Goal: Information Seeking & Learning: Stay updated

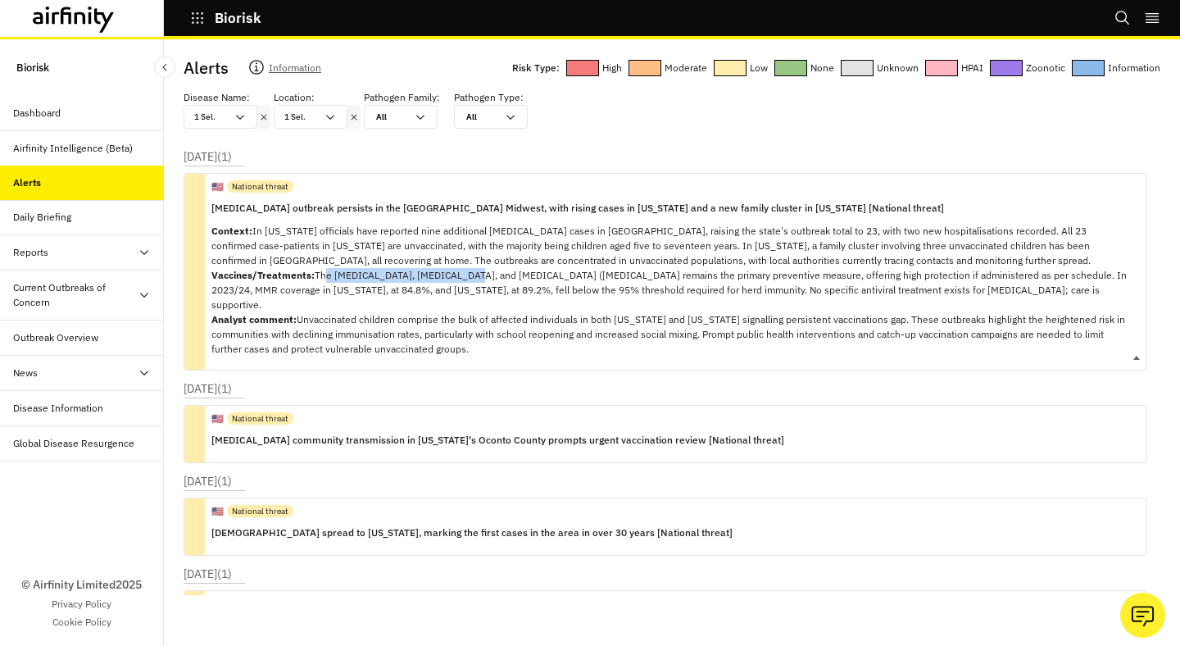
drag, startPoint x: 320, startPoint y: 275, endPoint x: 464, endPoint y: 275, distance: 144.3
click at [464, 275] on p "Context: In [US_STATE] officials have reported nine additional [MEDICAL_DATA] c…" at bounding box center [672, 290] width 922 height 133
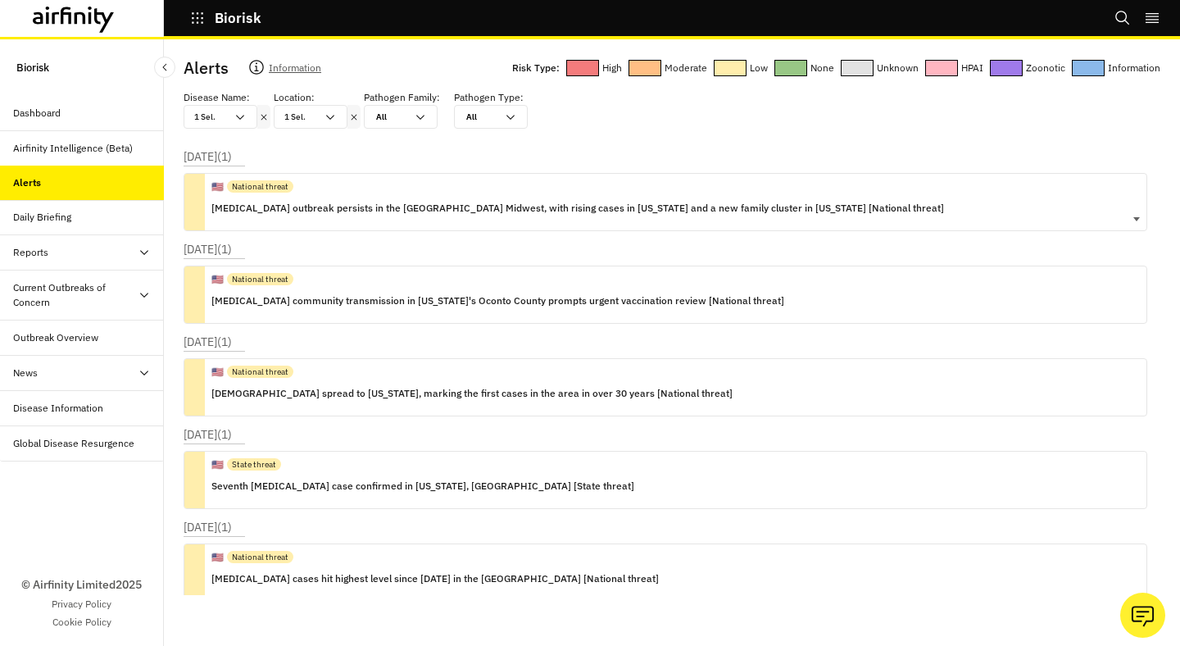
click at [429, 216] on p "[MEDICAL_DATA] outbreak persists in the [GEOGRAPHIC_DATA] Midwest, with rising …" at bounding box center [577, 208] width 733 height 18
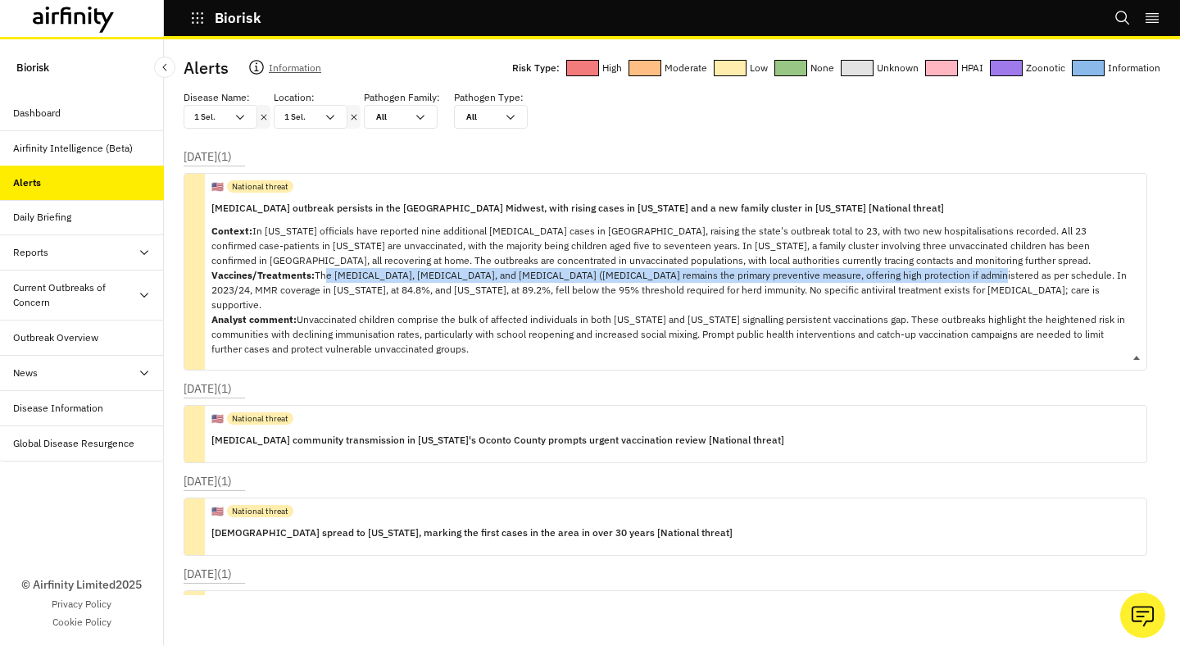
copy p "he [MEDICAL_DATA], [MEDICAL_DATA], and [MEDICAL_DATA] ([MEDICAL_DATA] remains t…"
drag, startPoint x: 319, startPoint y: 275, endPoint x: 962, endPoint y: 279, distance: 643.5
click at [962, 279] on p "Context: In [US_STATE] officials have reported nine additional [MEDICAL_DATA] c…" at bounding box center [672, 290] width 922 height 133
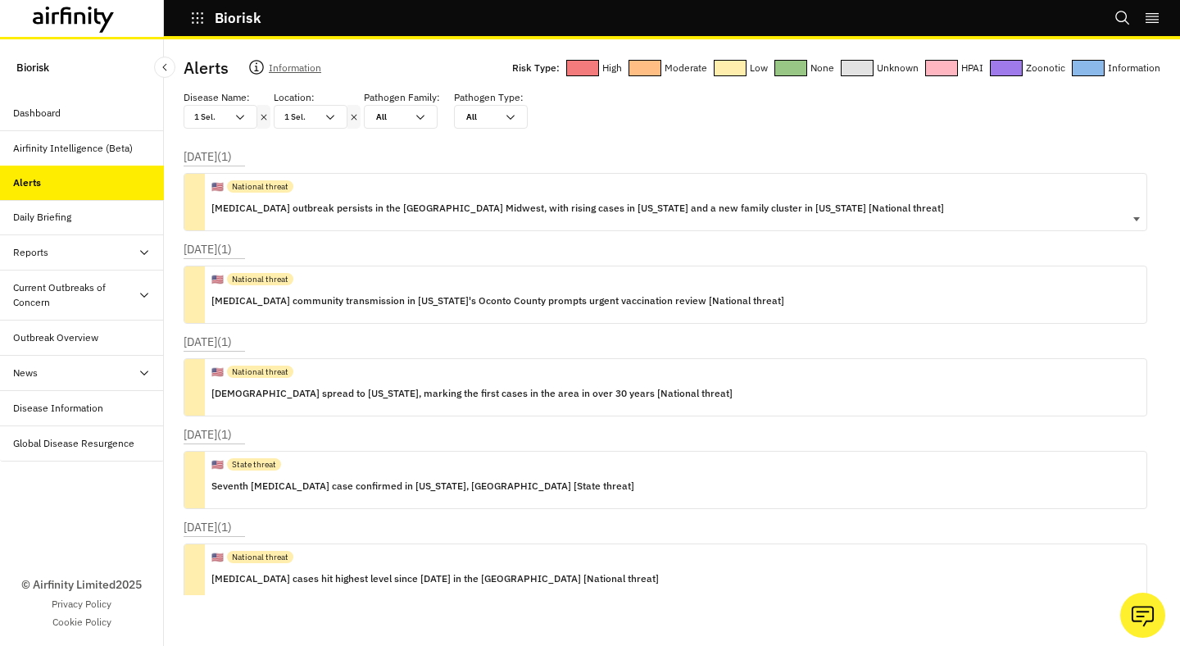
click at [857, 215] on div "🇺🇸 National threat [MEDICAL_DATA] outbreak persists in the [GEOGRAPHIC_DATA] Mi…" at bounding box center [666, 202] width 964 height 58
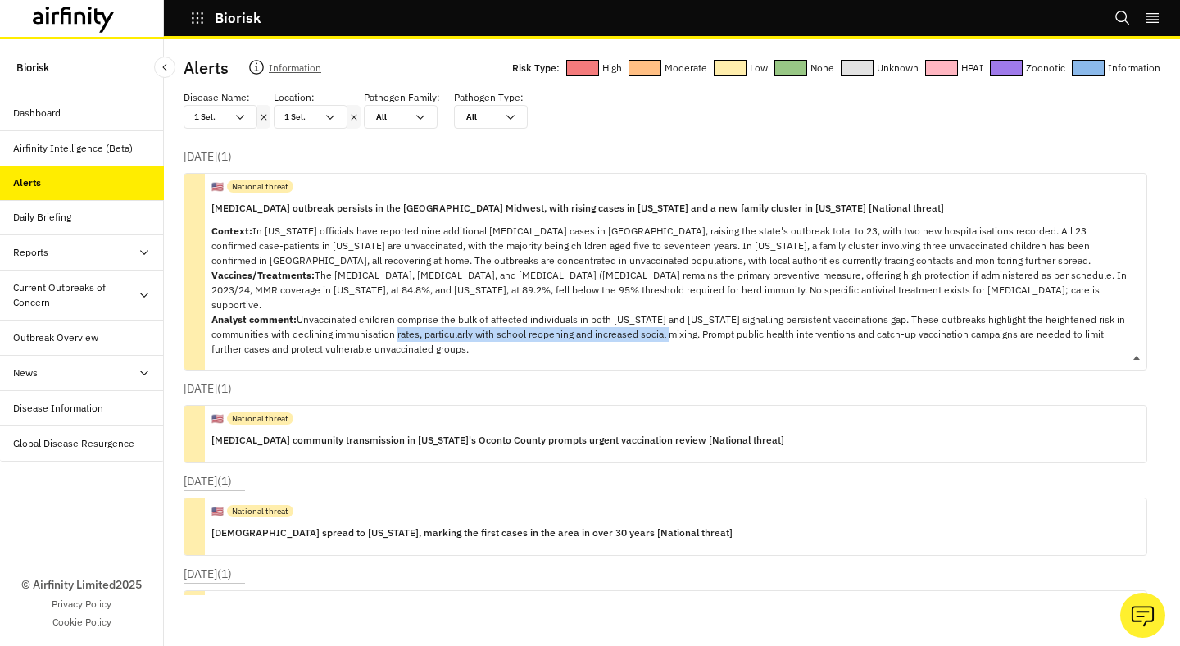
copy p "particularly with school reopening and increased social mixing"
drag, startPoint x: 699, startPoint y: 320, endPoint x: 422, endPoint y: 323, distance: 277.1
click at [422, 323] on p "Context: In [US_STATE] officials have reported nine additional [MEDICAL_DATA] c…" at bounding box center [672, 290] width 922 height 133
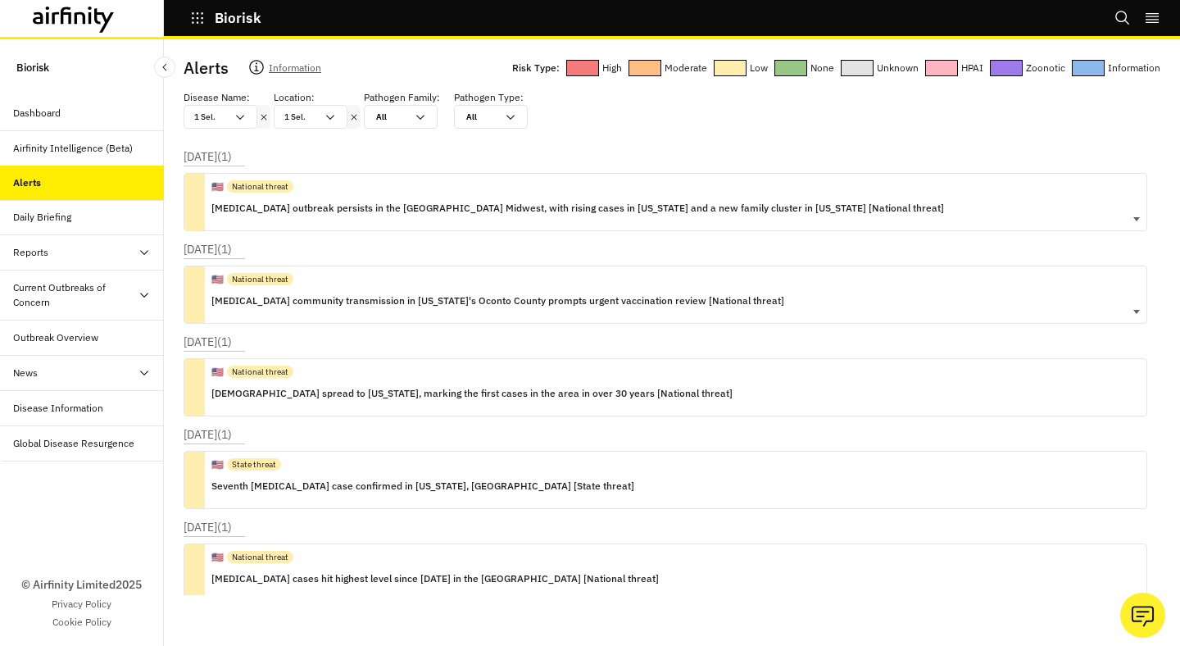
click at [515, 319] on div "🇺🇸 National threat [MEDICAL_DATA] community transmission in [US_STATE]'s Oconto…" at bounding box center [497, 294] width 573 height 57
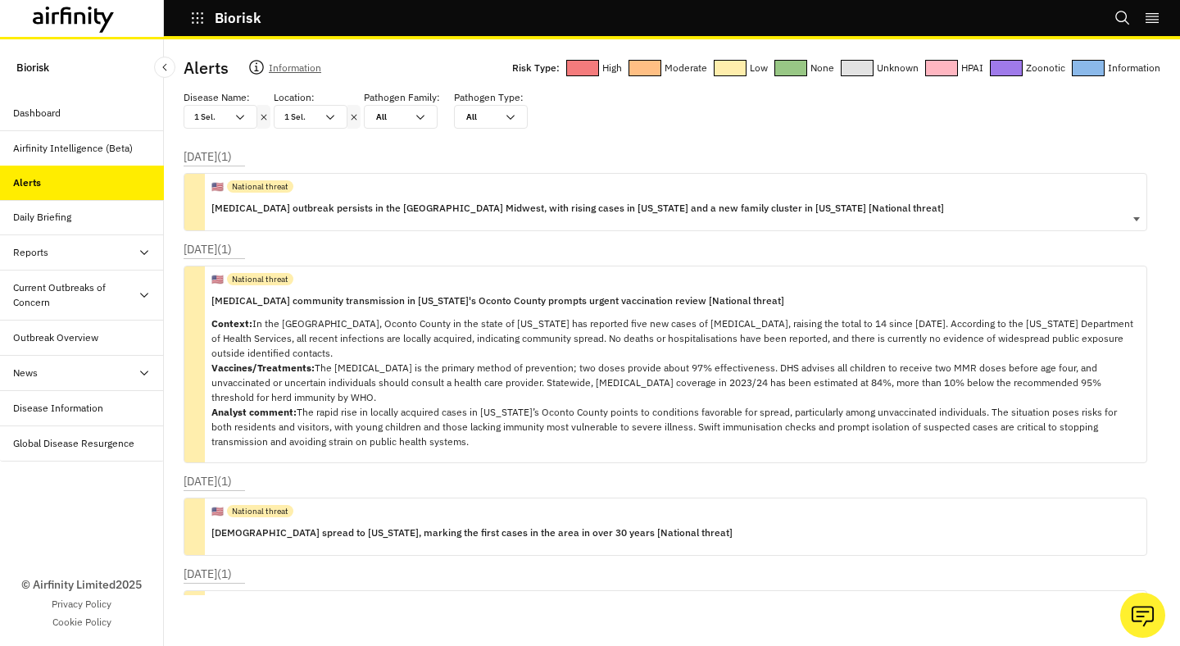
click at [525, 222] on div "🇺🇸 National threat [MEDICAL_DATA] outbreak persists in the [GEOGRAPHIC_DATA] Mi…" at bounding box center [577, 202] width 733 height 57
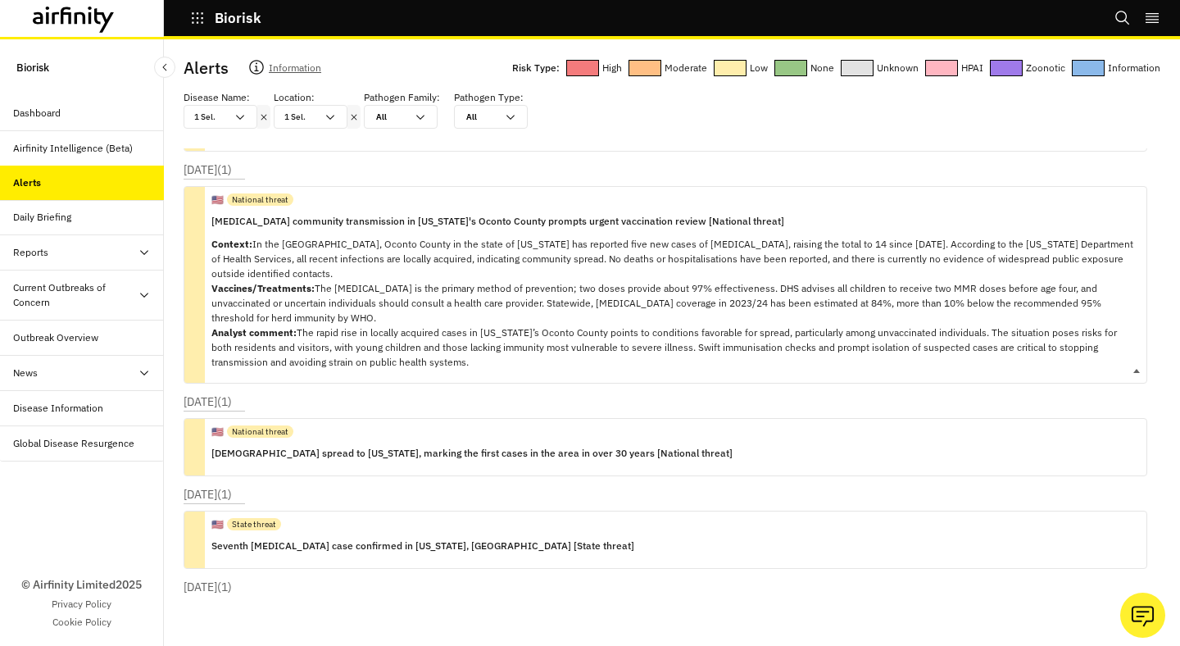
scroll to position [242, 0]
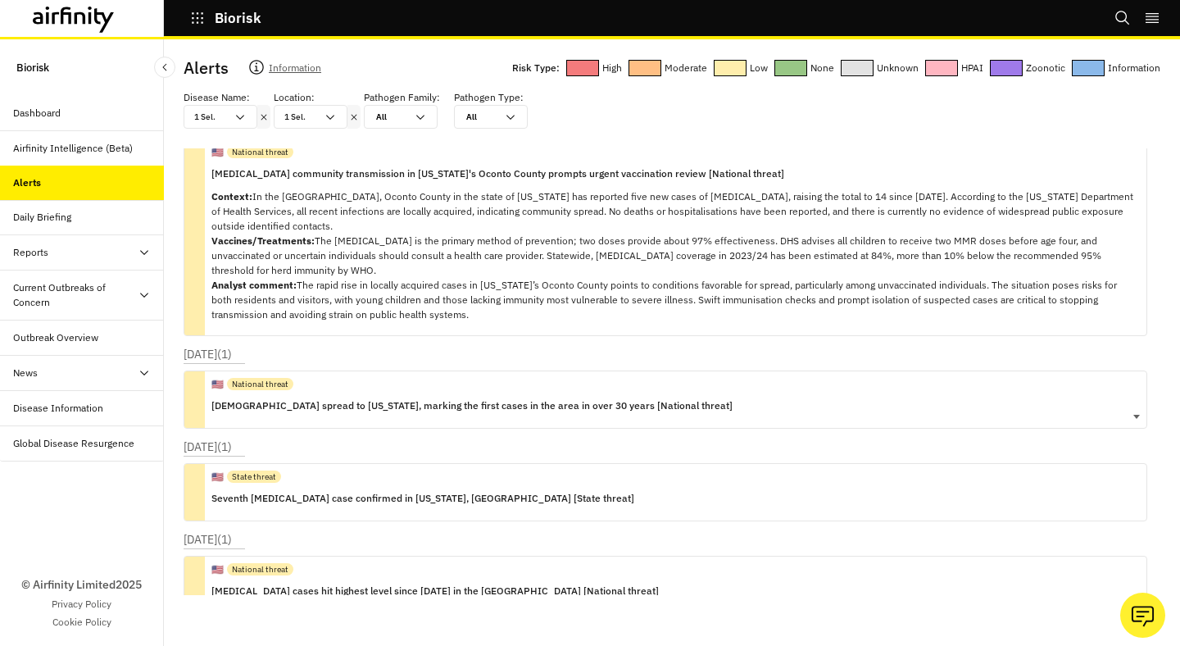
click at [602, 383] on div "🇺🇸 National threat" at bounding box center [471, 383] width 521 height 25
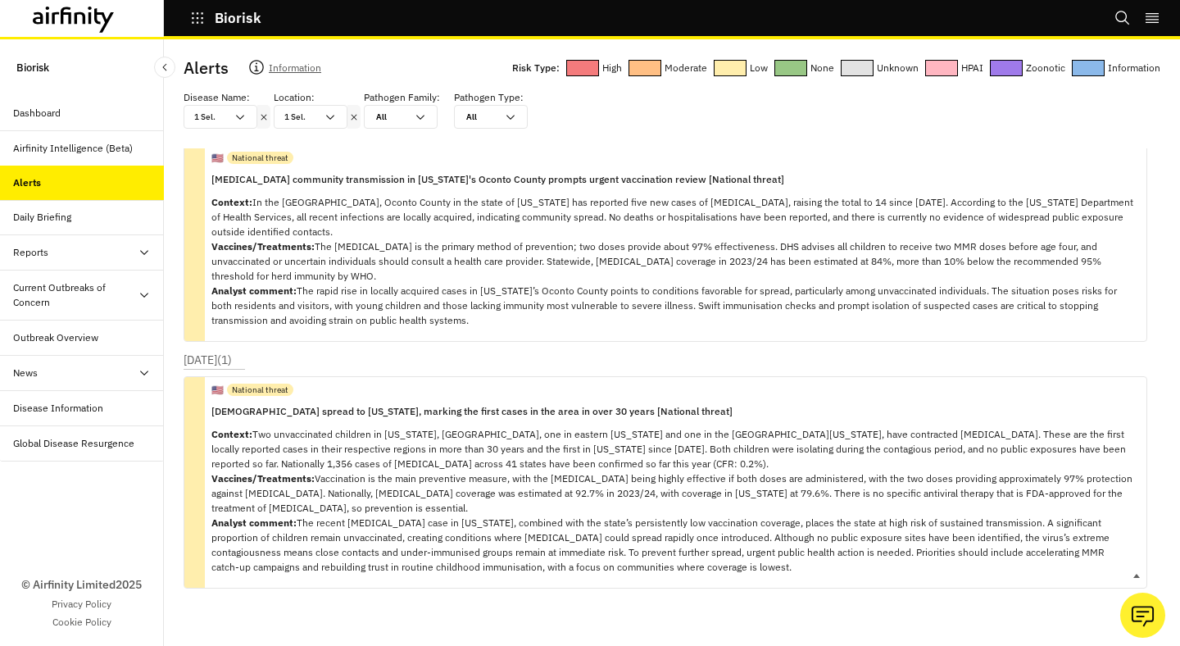
scroll to position [0, 0]
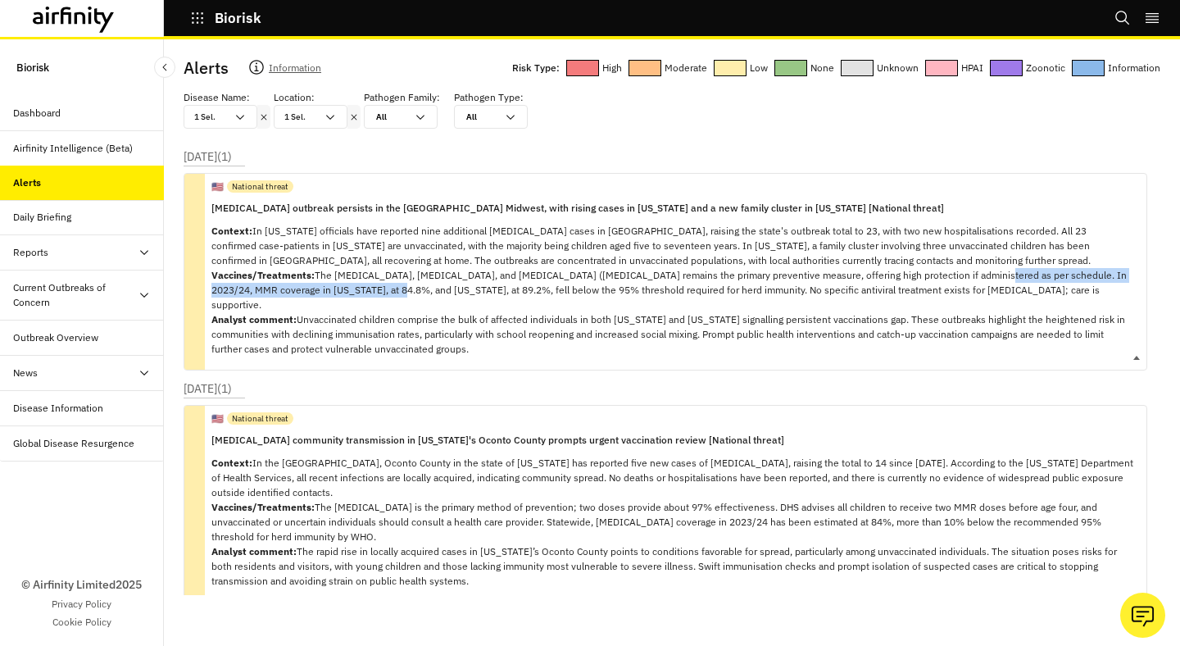
copy p "n 2023/24, MMR coverage in [US_STATE], at 84.8%, and [US_STATE], at 89.2%,"
copy p "n 2023/24, MMR coverage in [US_STATE], at 84.8%, and [US_STATE], at 89.2%, fell…"
drag, startPoint x: 967, startPoint y: 275, endPoint x: 649, endPoint y: 289, distance: 318.4
click at [649, 289] on p "Context: In [US_STATE] officials have reported nine additional [MEDICAL_DATA] c…" at bounding box center [672, 290] width 922 height 133
